Goal: Check status: Check status

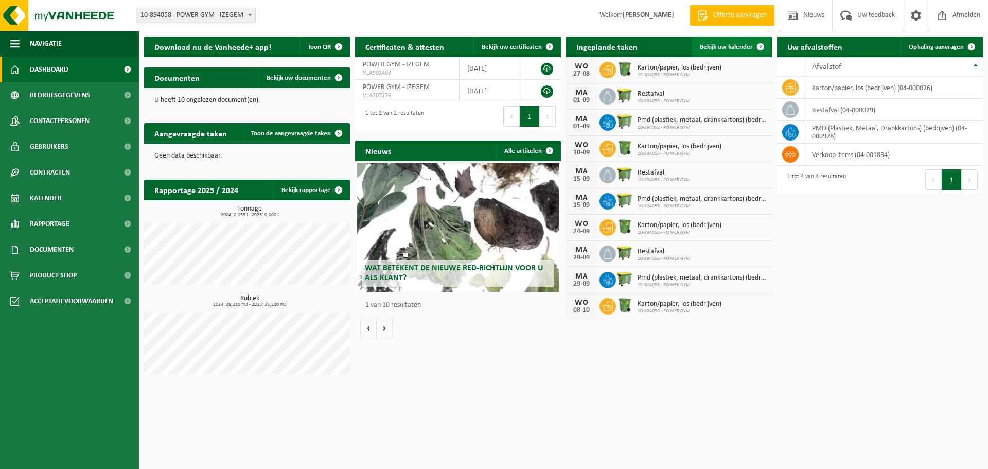
click at [731, 48] on span "Bekijk uw kalender" at bounding box center [726, 47] width 53 height 7
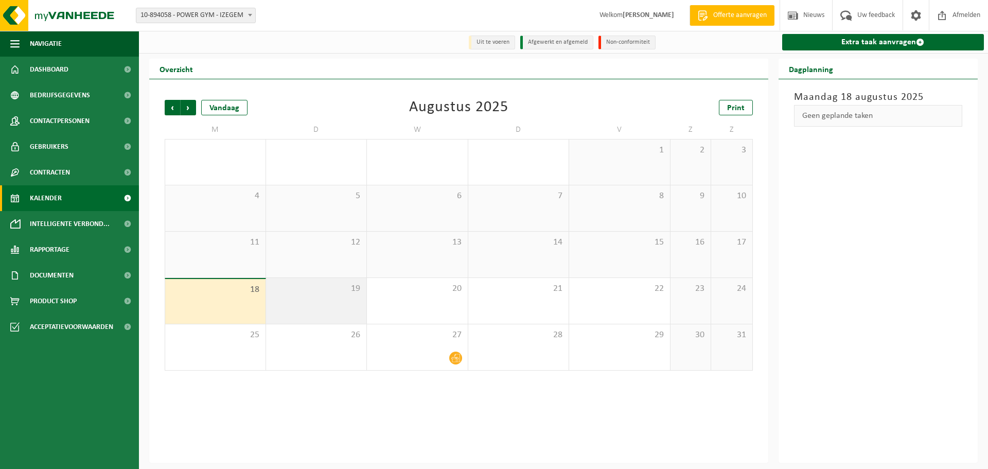
click at [315, 303] on div "19" at bounding box center [316, 301] width 101 height 46
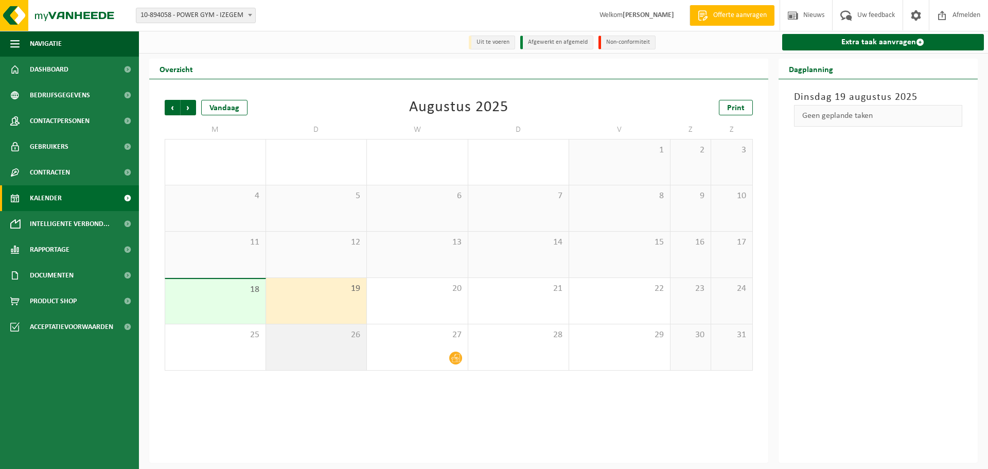
click at [324, 351] on div "26" at bounding box center [316, 347] width 101 height 46
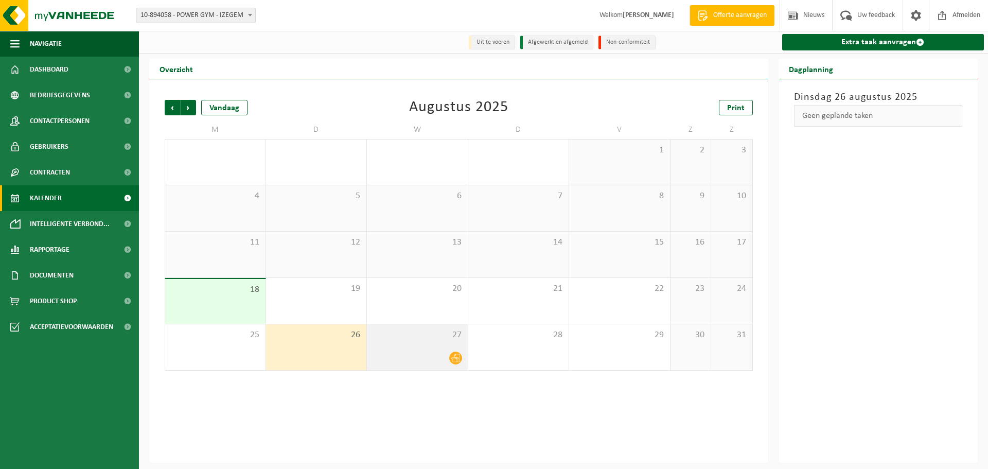
click at [438, 355] on div at bounding box center [417, 358] width 91 height 14
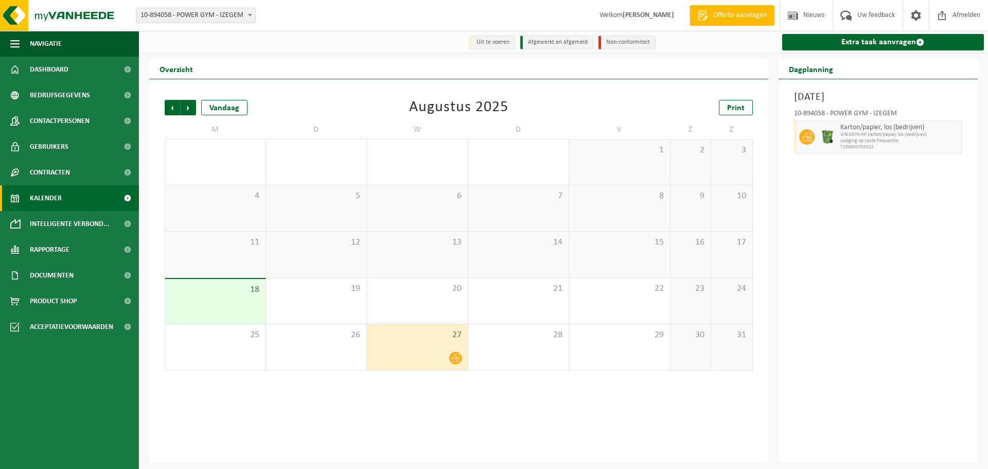
click at [233, 297] on div "18" at bounding box center [215, 301] width 100 height 45
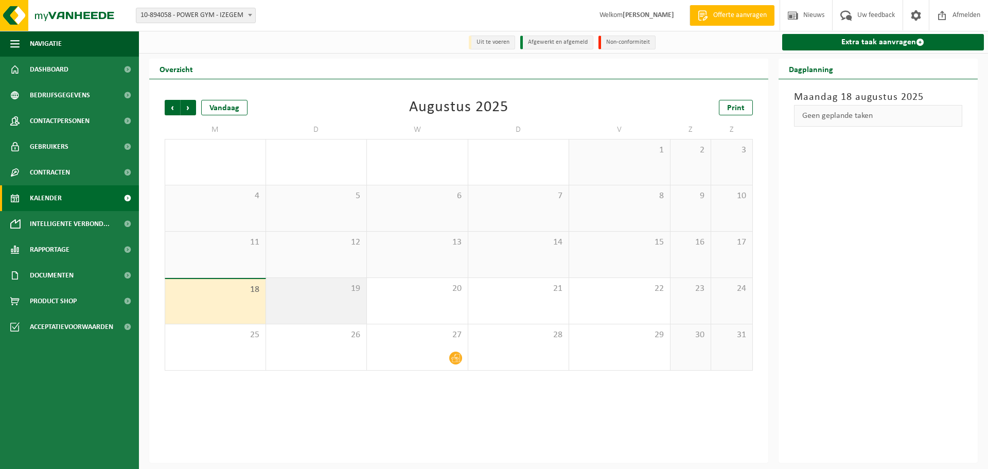
click at [327, 306] on div "19" at bounding box center [316, 301] width 101 height 46
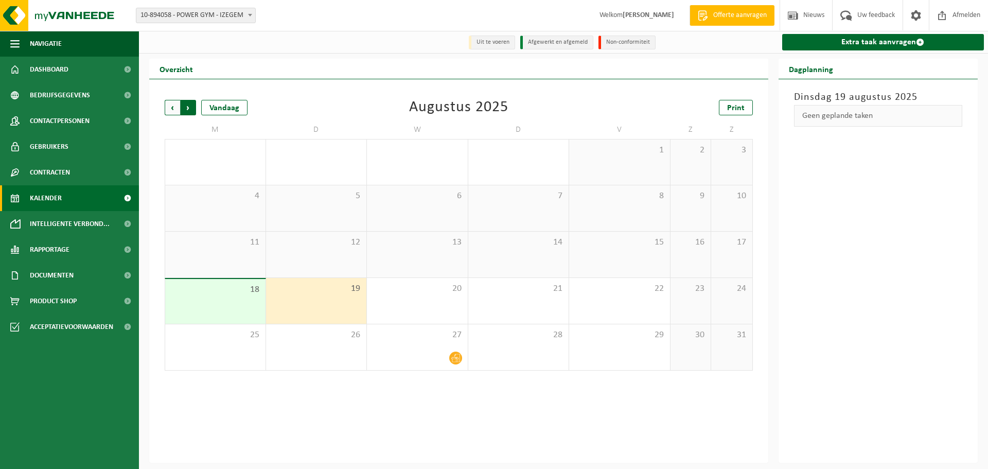
click at [172, 108] on span "Vorige" at bounding box center [172, 107] width 15 height 15
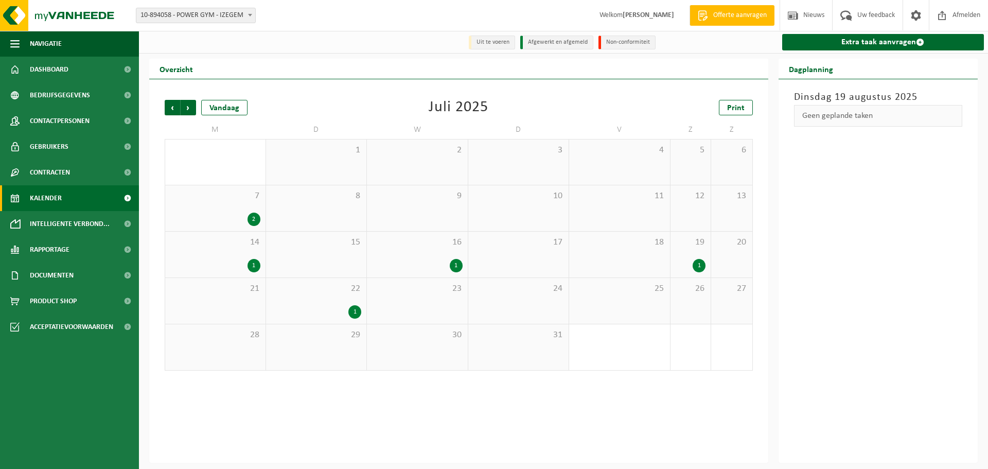
click at [253, 265] on div "1" at bounding box center [254, 265] width 13 height 13
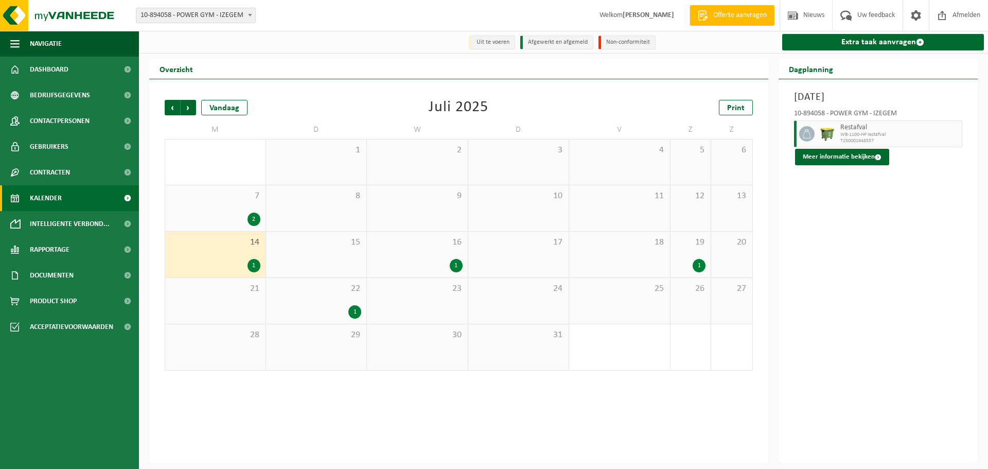
click at [354, 312] on div "1" at bounding box center [354, 311] width 13 height 13
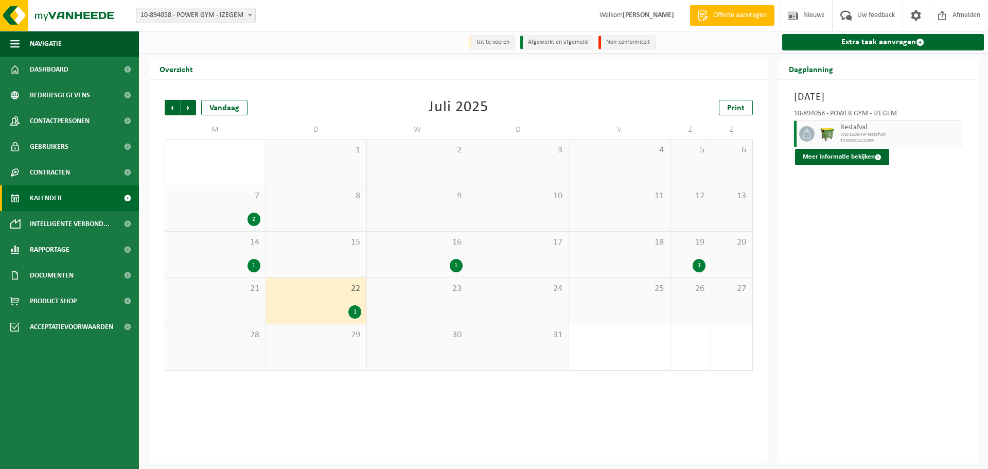
click at [456, 262] on div "1" at bounding box center [456, 265] width 13 height 13
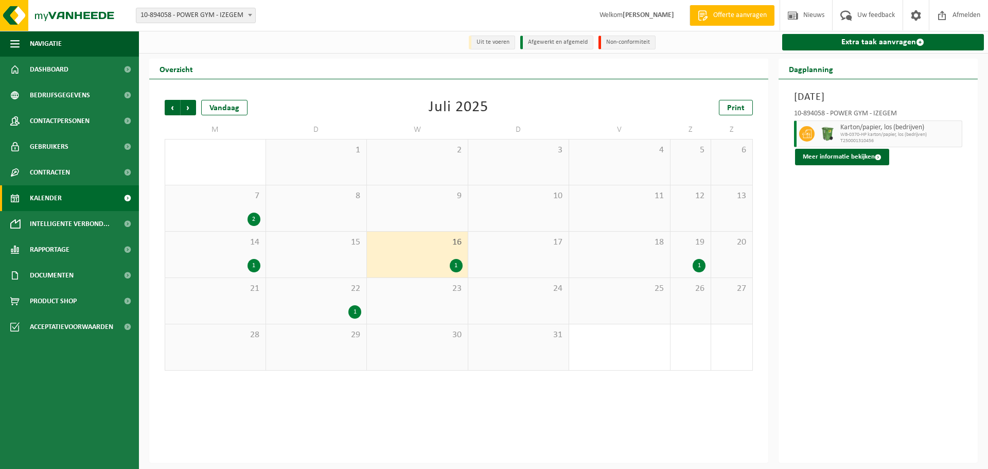
click at [700, 268] on div "1" at bounding box center [699, 265] width 13 height 13
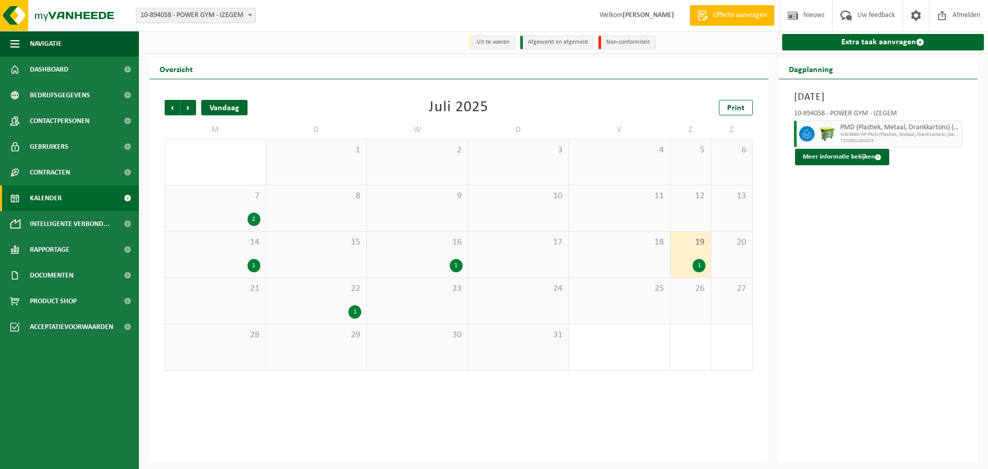
click at [220, 107] on div "Vandaag" at bounding box center [224, 107] width 46 height 15
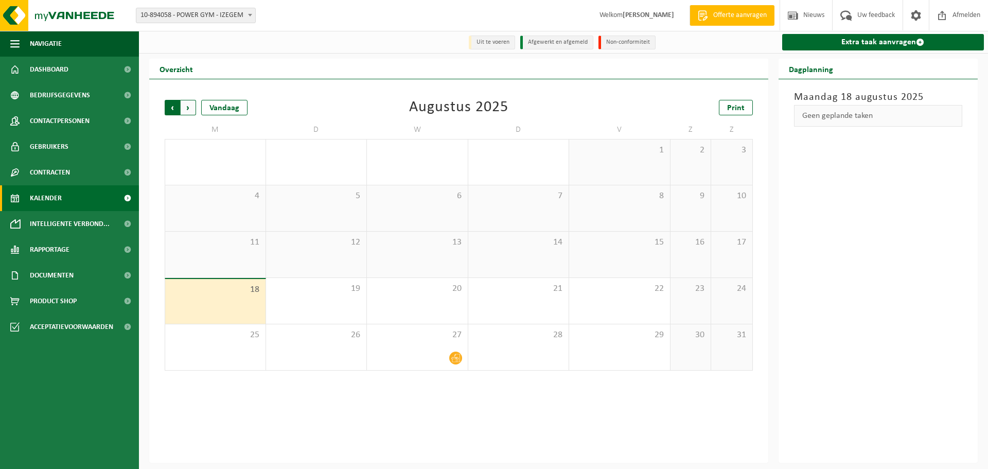
click at [190, 107] on span "Volgende" at bounding box center [188, 107] width 15 height 15
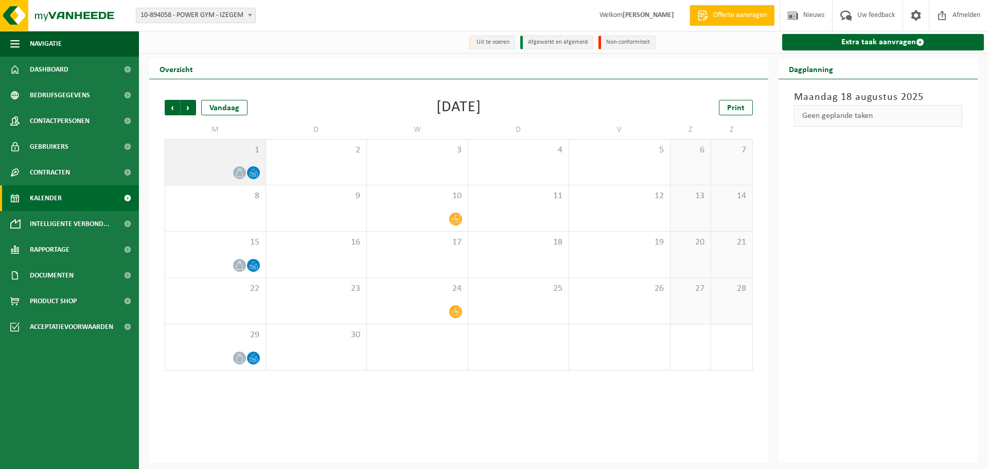
click at [256, 171] on icon at bounding box center [253, 172] width 9 height 9
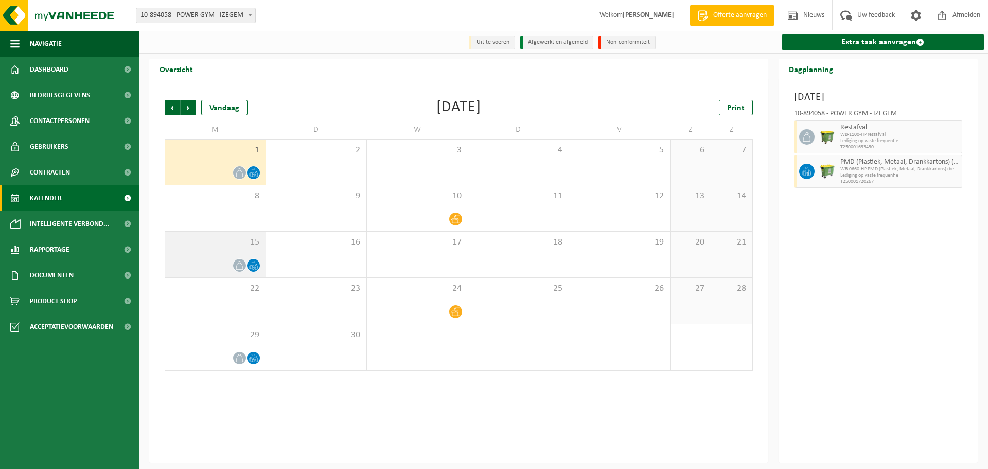
click at [252, 268] on icon at bounding box center [253, 268] width 2 height 4
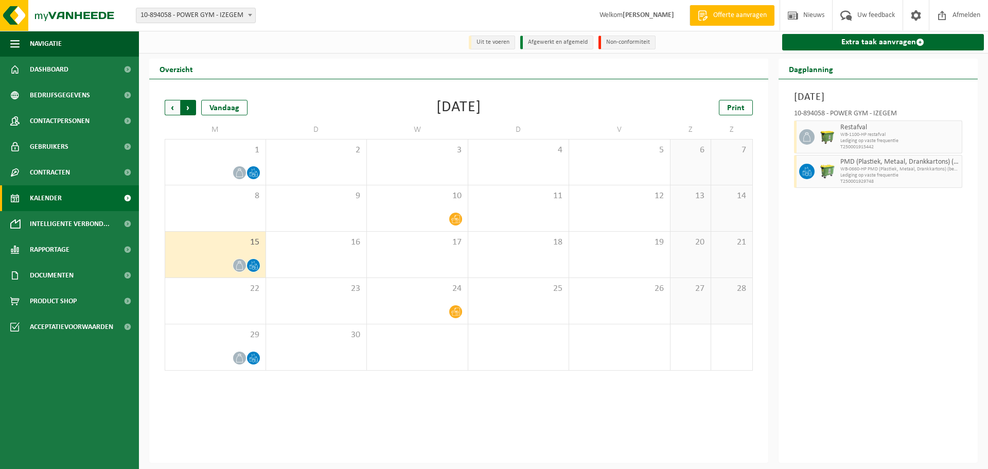
click at [166, 111] on span "Vorige" at bounding box center [172, 107] width 15 height 15
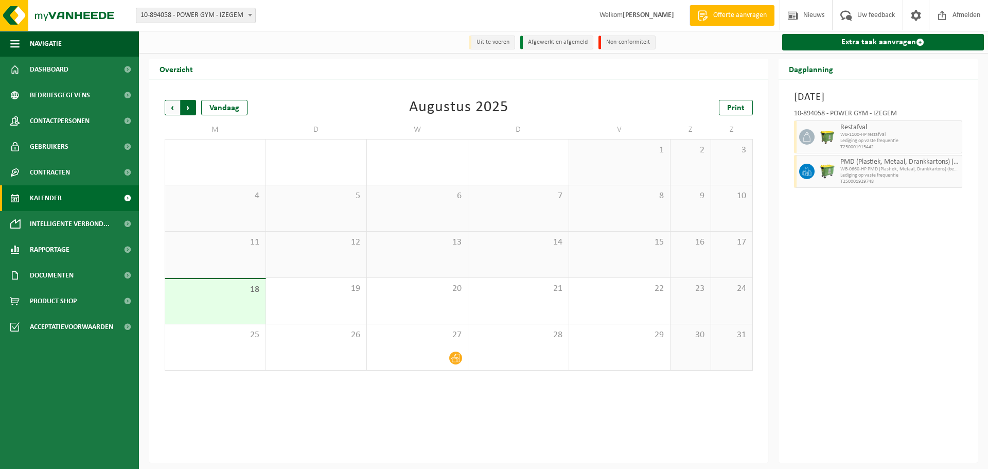
click at [173, 113] on span "Vorige" at bounding box center [172, 107] width 15 height 15
